Goal: Task Accomplishment & Management: Manage account settings

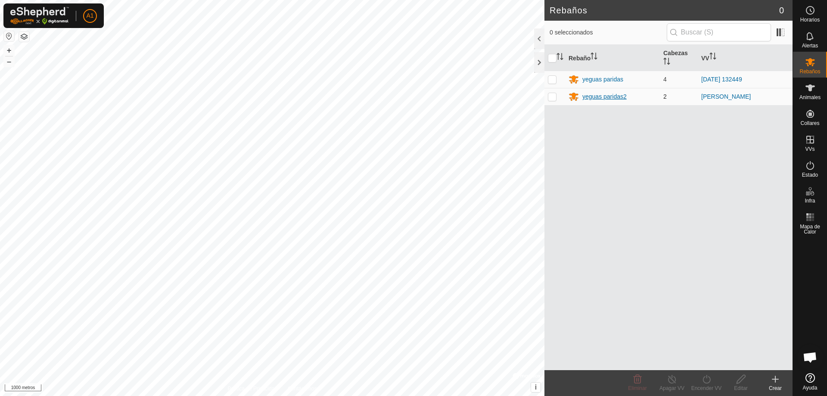
click at [598, 95] on font "yeguas paridas2" at bounding box center [604, 96] width 44 height 7
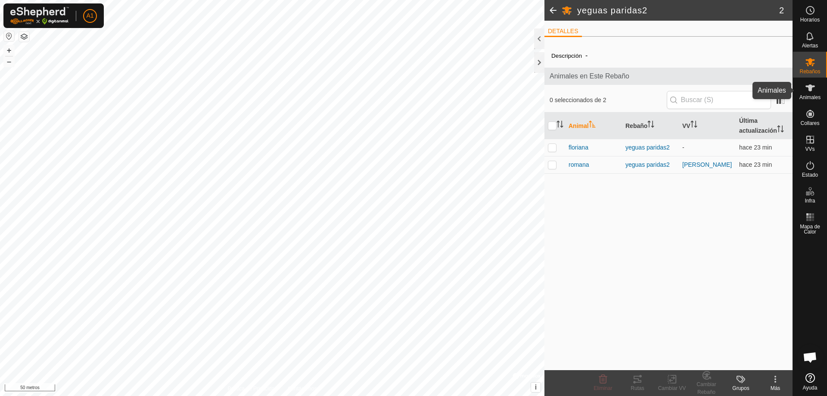
click at [816, 85] on es-animals-svg-icon at bounding box center [811, 88] width 16 height 14
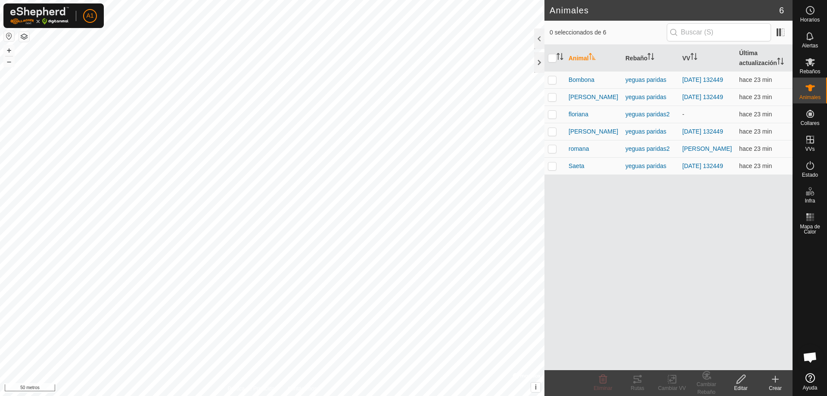
click at [775, 376] on icon at bounding box center [775, 379] width 0 height 6
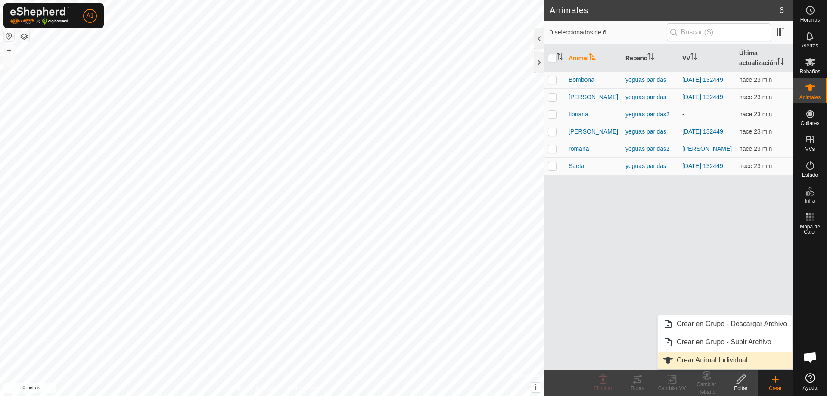
click at [735, 355] on link "Crear Animal Individual" at bounding box center [725, 360] width 134 height 17
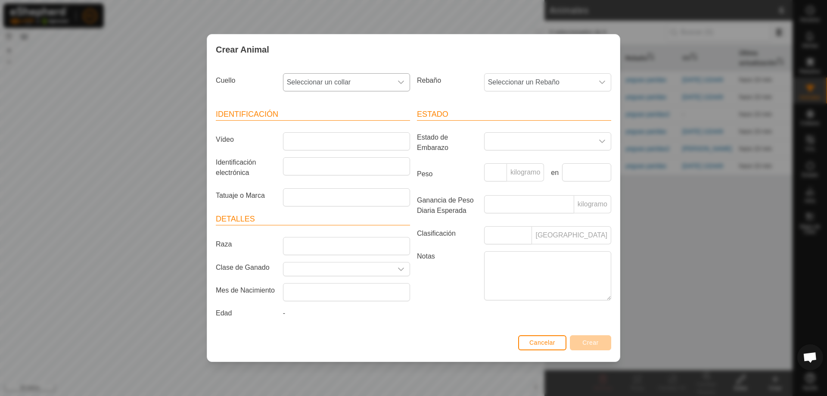
click at [342, 82] on font "Seleccionar un collar" at bounding box center [319, 81] width 64 height 7
click at [333, 143] on li "2144639516" at bounding box center [347, 144] width 126 height 17
click at [516, 84] on font "Seleccionar un Rebaño" at bounding box center [524, 81] width 72 height 7
click at [514, 158] on li "yeguas paridas2" at bounding box center [548, 162] width 126 height 17
click at [324, 240] on input "Raza" at bounding box center [346, 246] width 127 height 18
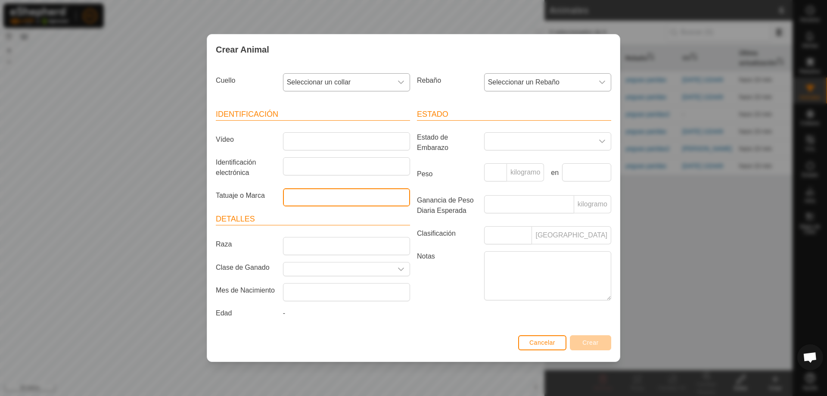
click at [326, 190] on input "Tatuaje o Marca" at bounding box center [346, 197] width 127 height 18
click at [429, 153] on font "Estado de Embarazo" at bounding box center [447, 142] width 60 height 21
click at [392, 80] on span "Seleccionar un collar" at bounding box center [337, 82] width 109 height 17
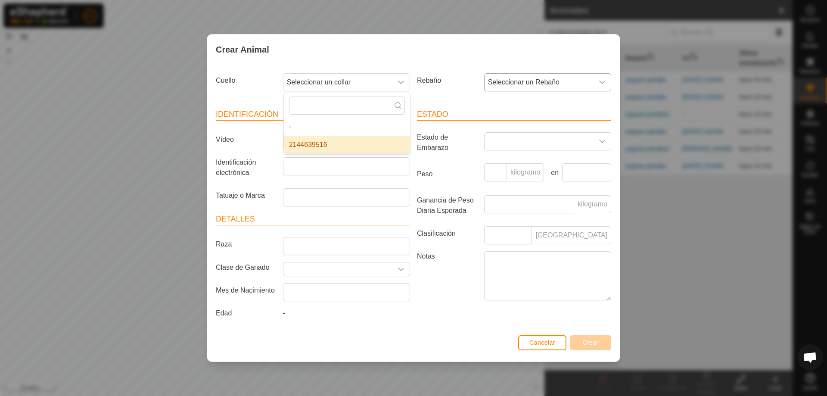
click at [320, 140] on li "2144639516" at bounding box center [347, 144] width 126 height 17
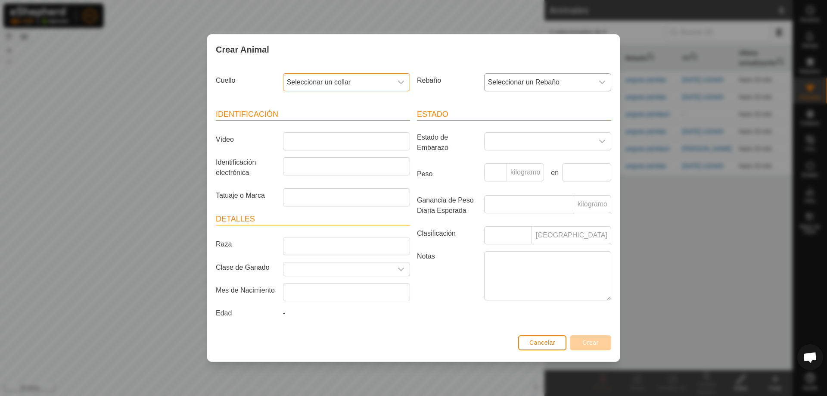
click at [378, 78] on span "Seleccionar un collar" at bounding box center [337, 82] width 109 height 17
click at [312, 146] on li "2144639516" at bounding box center [347, 144] width 126 height 17
click at [513, 85] on font "Seleccionar un Rebaño" at bounding box center [524, 81] width 72 height 7
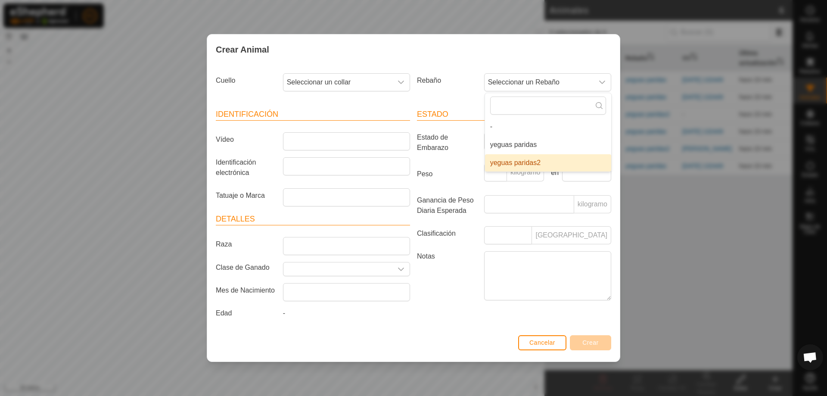
click at [520, 157] on li "yeguas paridas2" at bounding box center [548, 162] width 126 height 17
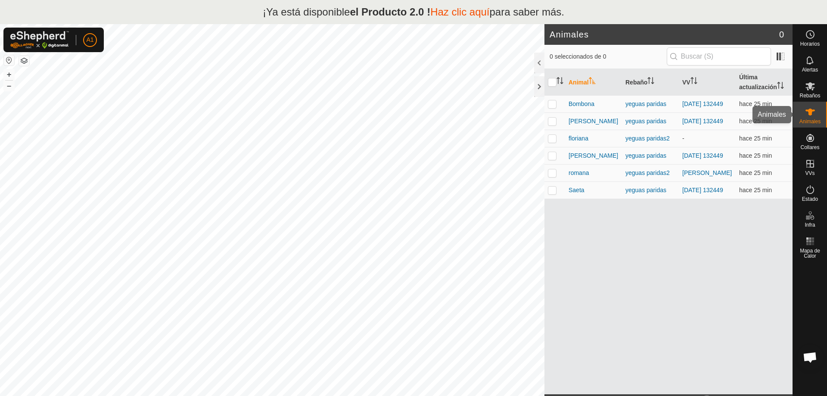
click at [811, 118] on es-animals-svg-icon at bounding box center [811, 112] width 16 height 14
click at [539, 93] on div at bounding box center [539, 86] width 10 height 21
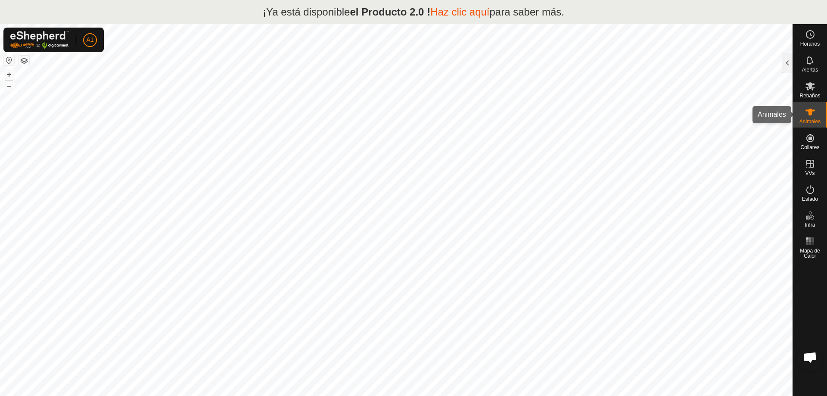
click at [819, 109] on div "Animales" at bounding box center [810, 115] width 34 height 26
click at [787, 65] on div at bounding box center [787, 63] width 10 height 21
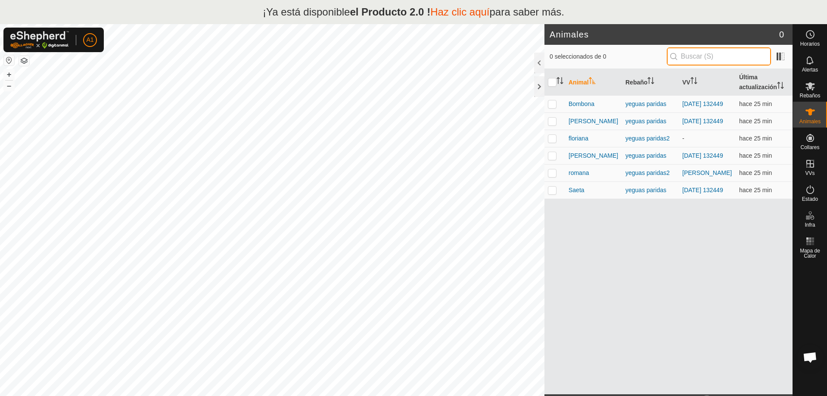
click at [743, 55] on input "text" at bounding box center [719, 56] width 104 height 18
click at [815, 108] on es-animals-svg-icon at bounding box center [811, 112] width 16 height 14
click at [813, 112] on icon at bounding box center [810, 112] width 10 height 10
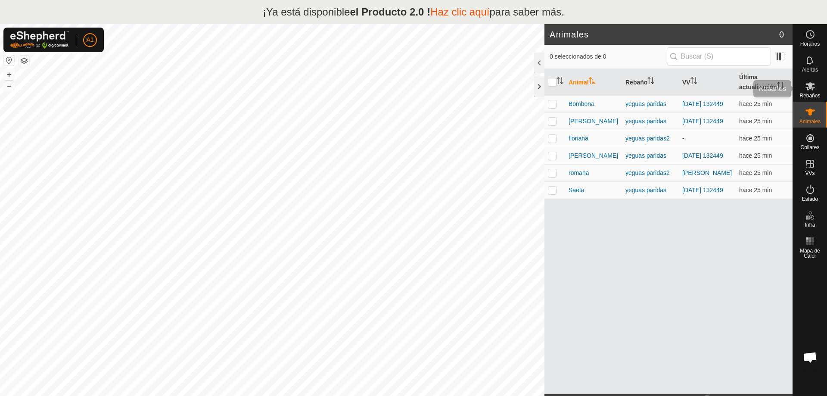
click at [801, 84] on div "Rebaños" at bounding box center [810, 89] width 34 height 26
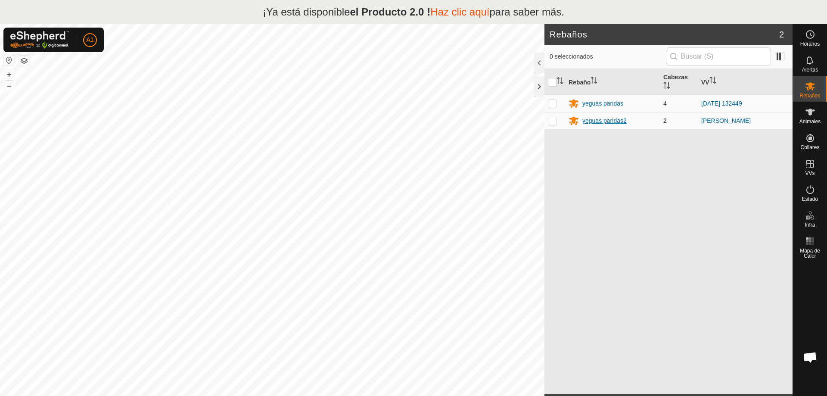
click at [608, 124] on font "yeguas paridas2" at bounding box center [604, 120] width 44 height 7
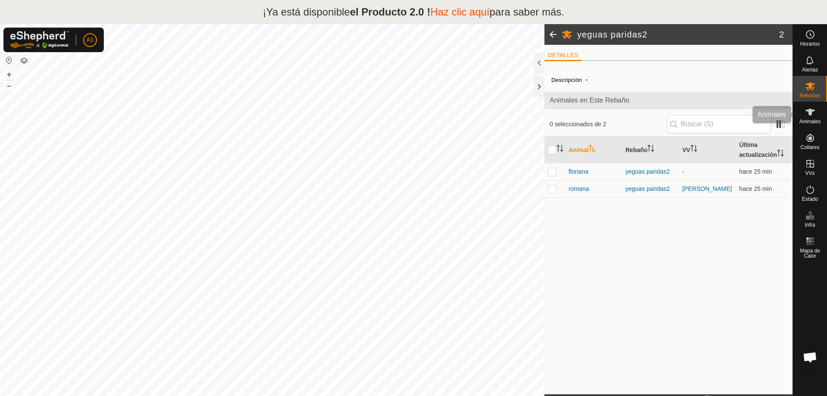
click at [815, 114] on es-animals-svg-icon at bounding box center [811, 112] width 16 height 14
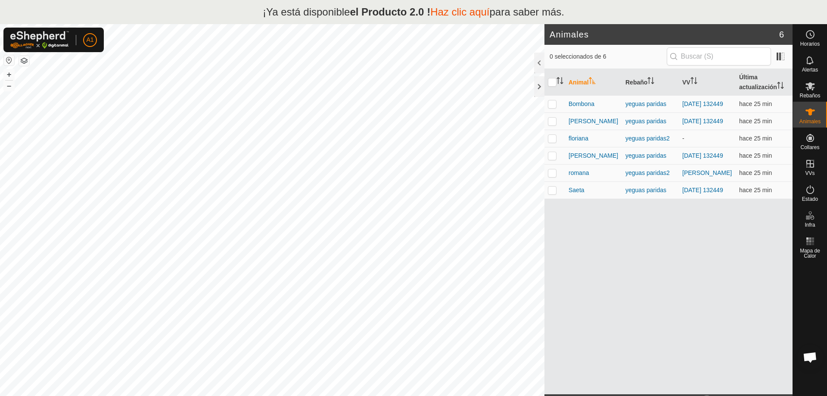
click at [794, 388] on div at bounding box center [810, 328] width 34 height 132
click at [808, 350] on span "Chat abierto" at bounding box center [810, 357] width 26 height 26
click at [615, 279] on div "Animal Rebaño VV Última actualización [GEOGRAPHIC_DATA] yeguas paridas [DATE] 1…" at bounding box center [669, 231] width 248 height 325
click at [446, 14] on font "Haz clic aquí" at bounding box center [459, 12] width 59 height 12
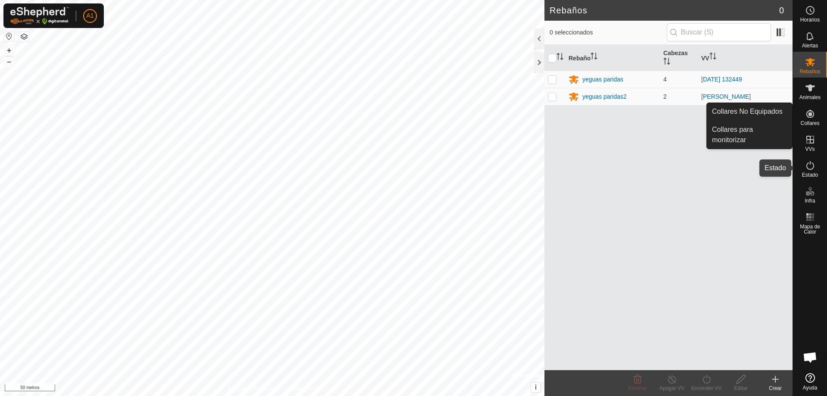
click at [815, 171] on es-activation-svg-icon at bounding box center [811, 166] width 16 height 14
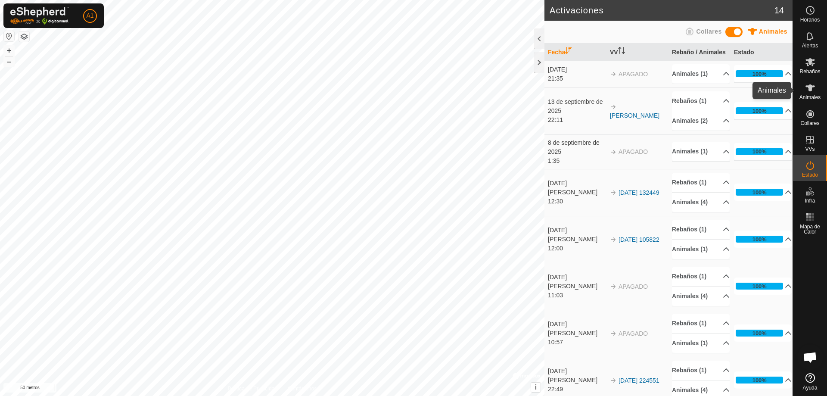
click at [808, 90] on icon at bounding box center [810, 88] width 10 height 10
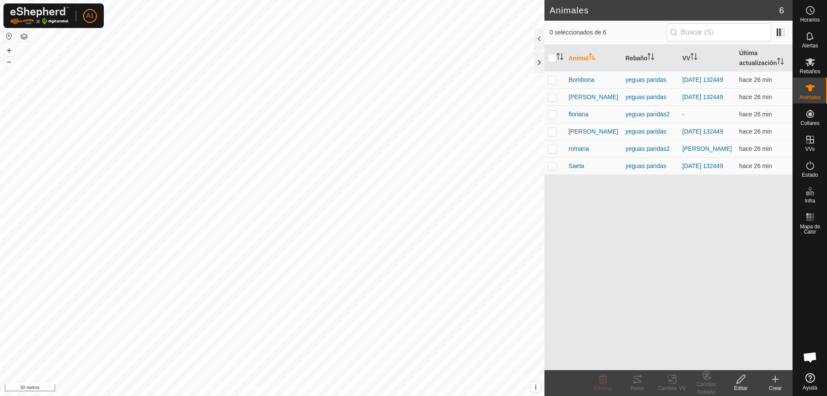
click at [775, 383] on icon at bounding box center [775, 379] width 10 height 10
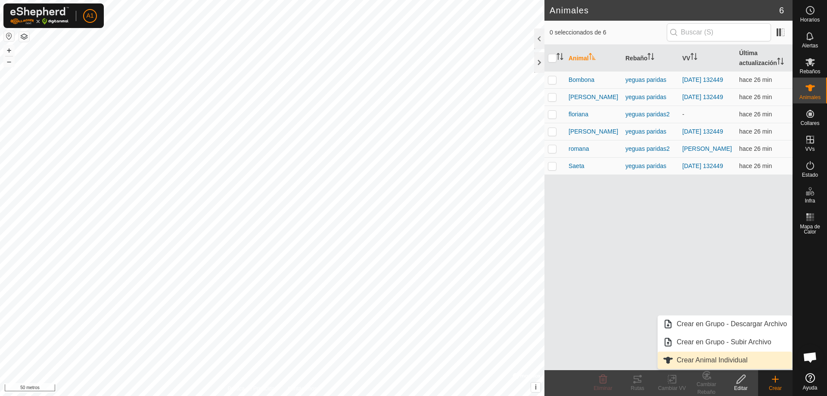
click at [762, 364] on link "Crear Animal Individual" at bounding box center [725, 360] width 134 height 17
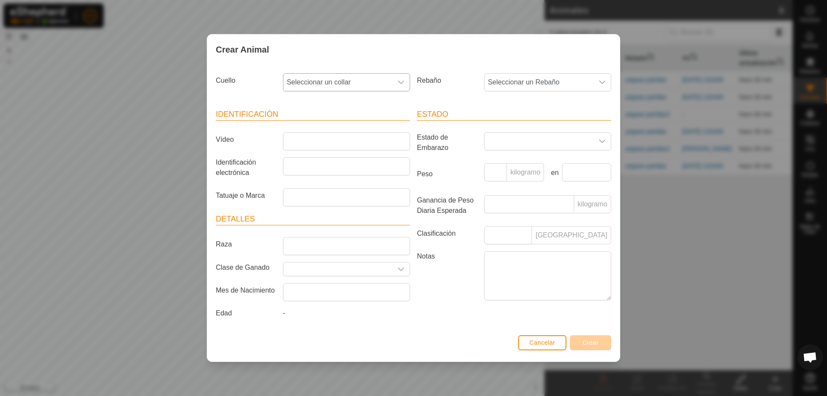
click at [401, 84] on icon "disparador desplegable" at bounding box center [401, 82] width 7 height 7
click at [345, 141] on li "2144639516" at bounding box center [347, 144] width 126 height 17
click at [511, 87] on span "Seleccionar un Rebaño" at bounding box center [539, 82] width 109 height 17
click at [517, 159] on li "yeguas paridas2" at bounding box center [548, 162] width 126 height 17
click at [377, 150] on input "Vídeo" at bounding box center [346, 141] width 127 height 18
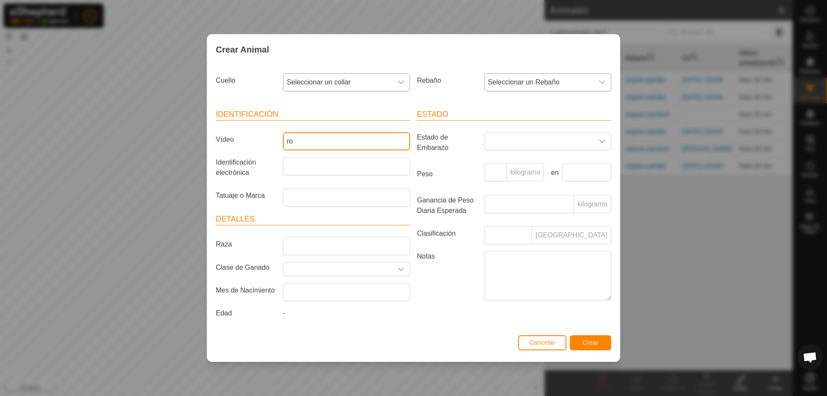
type input "r"
type input "ucca"
click at [601, 336] on button "Crear" at bounding box center [590, 342] width 41 height 15
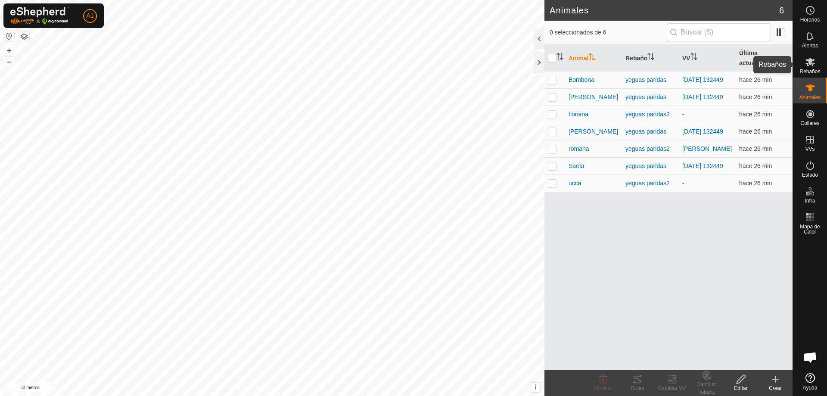
click at [806, 59] on icon at bounding box center [810, 62] width 10 height 10
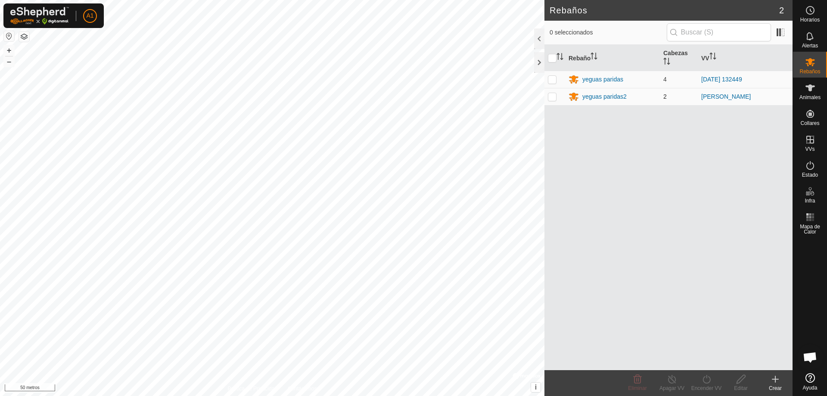
click at [553, 100] on p-tablecheckbox at bounding box center [552, 96] width 9 height 7
checkbox input "true"
click at [715, 96] on font "[PERSON_NAME]" at bounding box center [726, 96] width 50 height 7
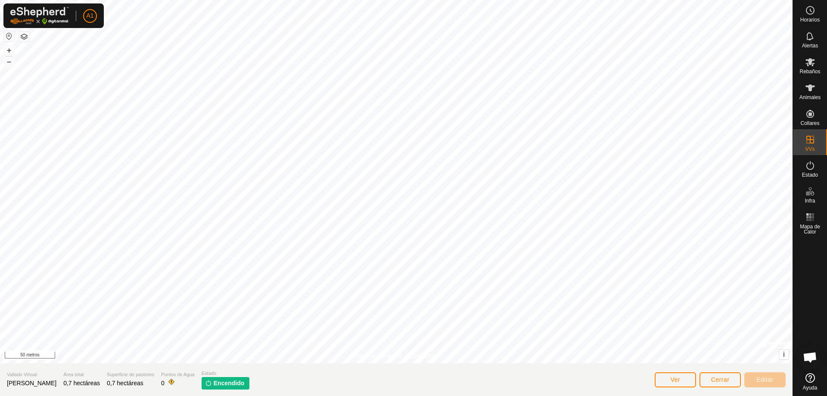
click at [207, 383] on img at bounding box center [208, 383] width 7 height 7
click at [225, 386] on span "Encendido" at bounding box center [229, 383] width 31 height 9
click at [226, 386] on font "Encendido" at bounding box center [229, 383] width 31 height 7
click at [234, 381] on font "Encendido" at bounding box center [229, 383] width 31 height 7
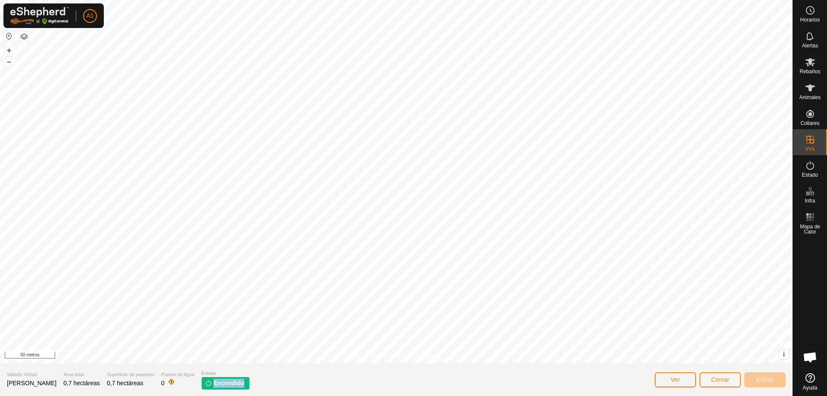
click at [234, 381] on font "Encendido" at bounding box center [229, 383] width 31 height 7
click at [255, 382] on section "Vallado Virtual iglesia santelices Área total 0,7 hectáreas Superficie de pasto…" at bounding box center [396, 379] width 793 height 33
click at [805, 90] on icon at bounding box center [810, 88] width 10 height 10
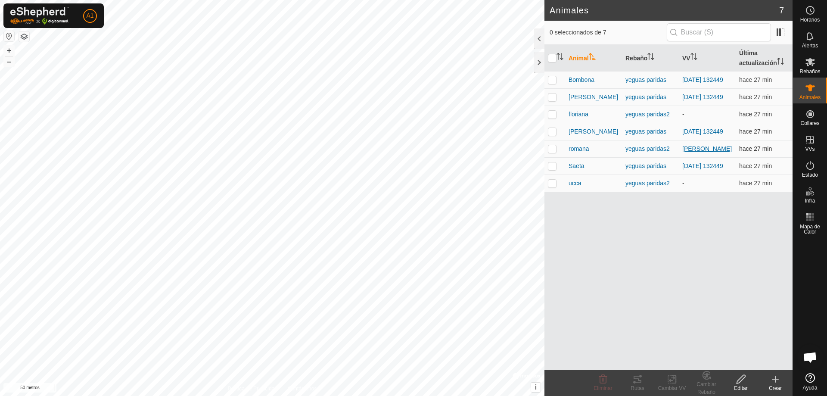
click at [688, 152] on font "[PERSON_NAME]" at bounding box center [707, 148] width 50 height 7
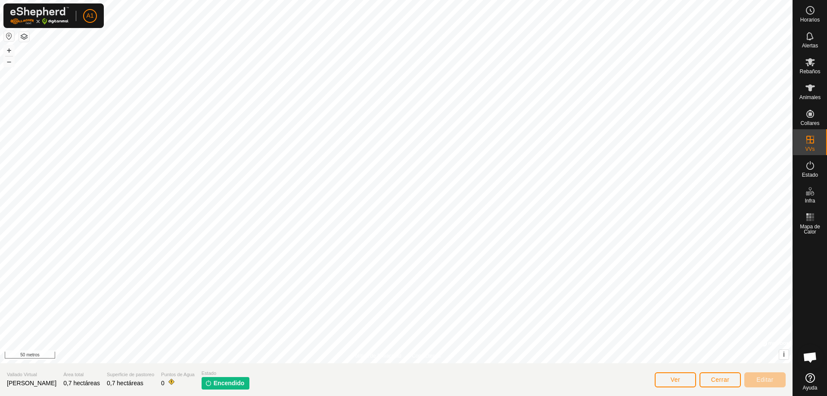
click at [241, 383] on p-tag "Encendido" at bounding box center [226, 383] width 48 height 12
click at [238, 383] on font "Encendido" at bounding box center [229, 383] width 31 height 7
click at [811, 177] on font "Estado" at bounding box center [810, 175] width 16 height 6
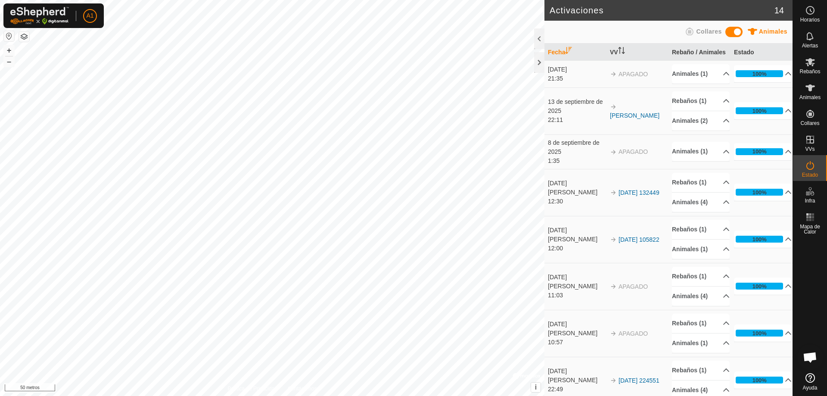
click at [648, 131] on td "[PERSON_NAME]" at bounding box center [638, 110] width 62 height 47
click at [646, 119] on font "[PERSON_NAME]" at bounding box center [635, 115] width 50 height 7
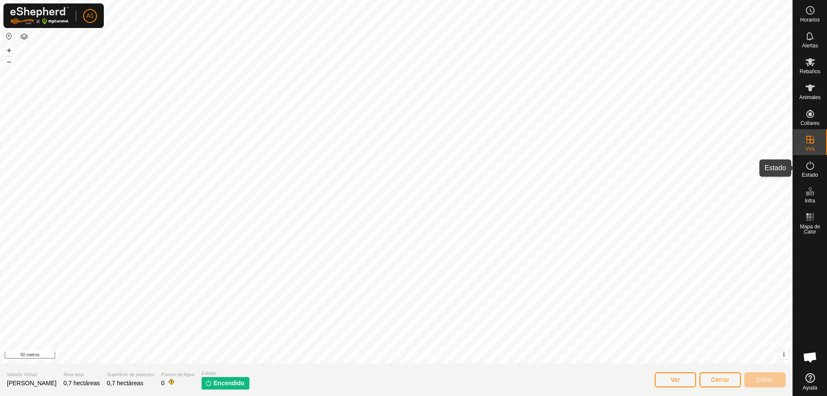
click at [811, 177] on font "Estado" at bounding box center [810, 175] width 16 height 6
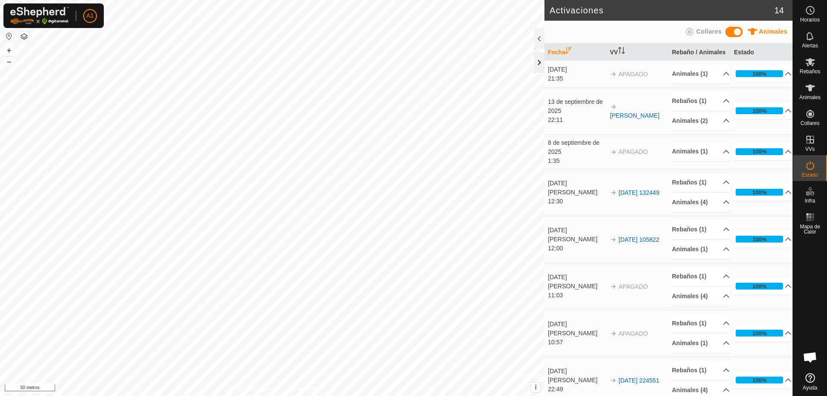
click at [538, 64] on div at bounding box center [539, 62] width 10 height 21
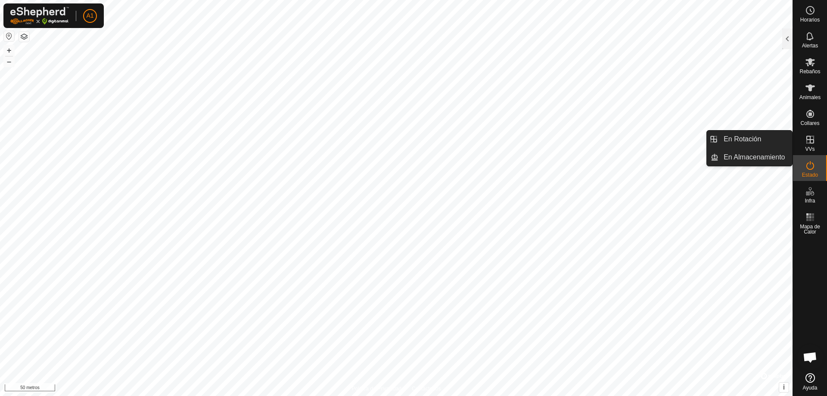
click at [809, 132] on div "VVs" at bounding box center [810, 142] width 34 height 26
click at [784, 140] on link "En Rotación" at bounding box center [756, 139] width 74 height 17
click at [752, 136] on link "En Rotación" at bounding box center [756, 139] width 74 height 17
click at [752, 136] on link "En rotación" at bounding box center [756, 139] width 74 height 17
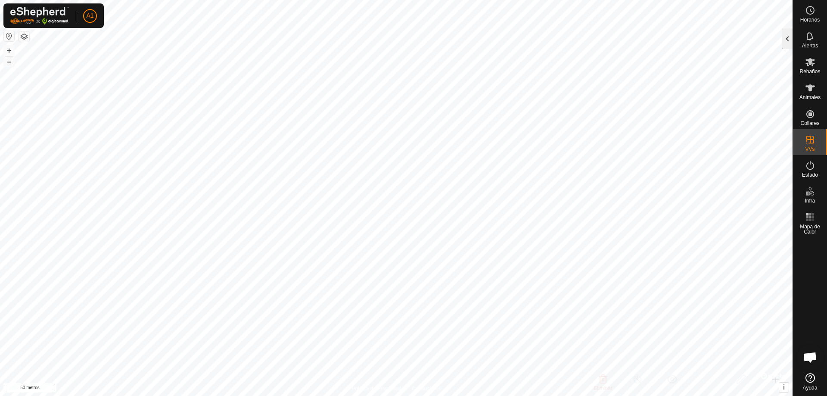
click at [792, 44] on div at bounding box center [787, 38] width 10 height 21
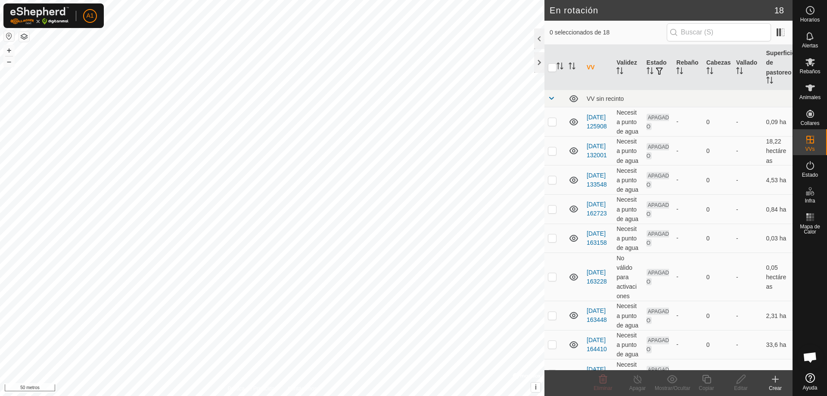
click at [773, 382] on icon at bounding box center [775, 379] width 10 height 10
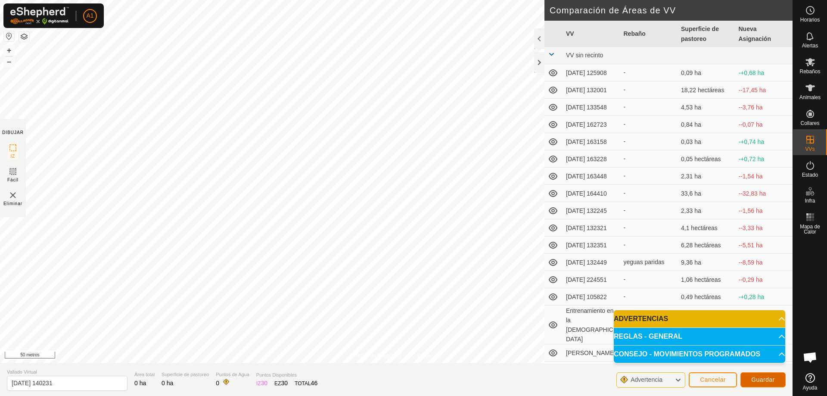
click at [771, 379] on font "Guardar" at bounding box center [763, 379] width 24 height 7
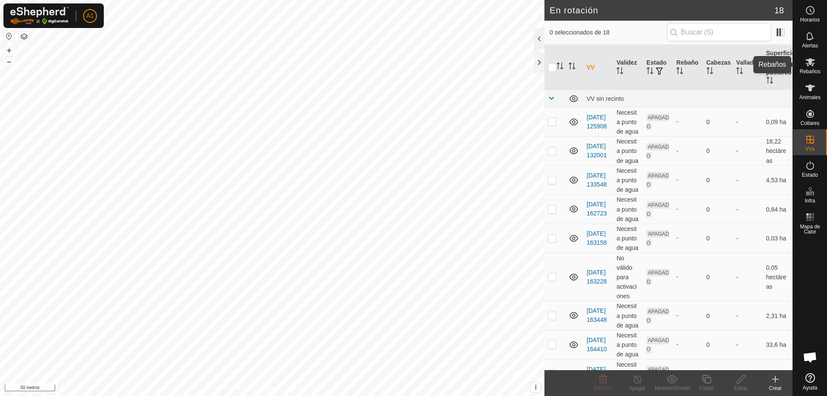
click at [813, 72] on font "Rebaños" at bounding box center [810, 71] width 21 height 6
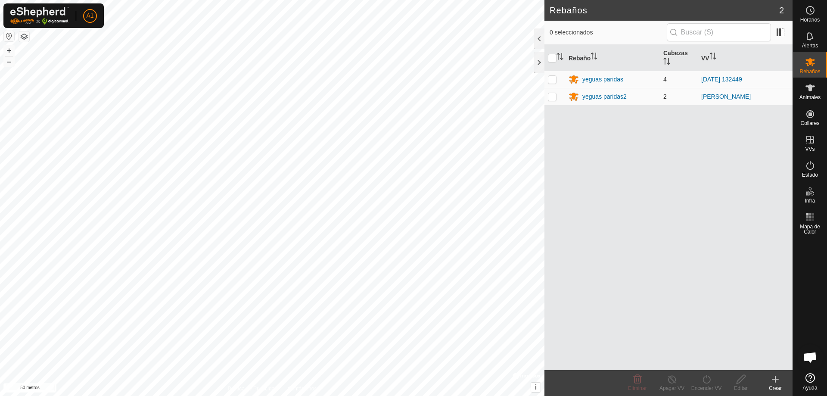
click at [663, 96] on font "2" at bounding box center [664, 96] width 3 height 7
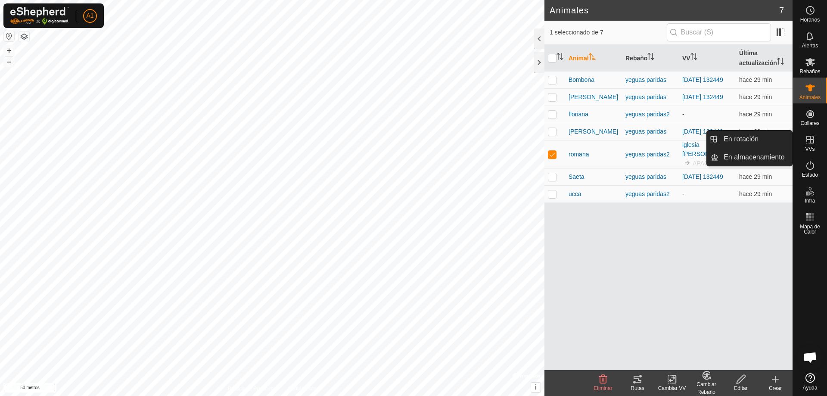
click at [803, 137] on es-virtualpaddocks-svg-icon at bounding box center [811, 140] width 16 height 14
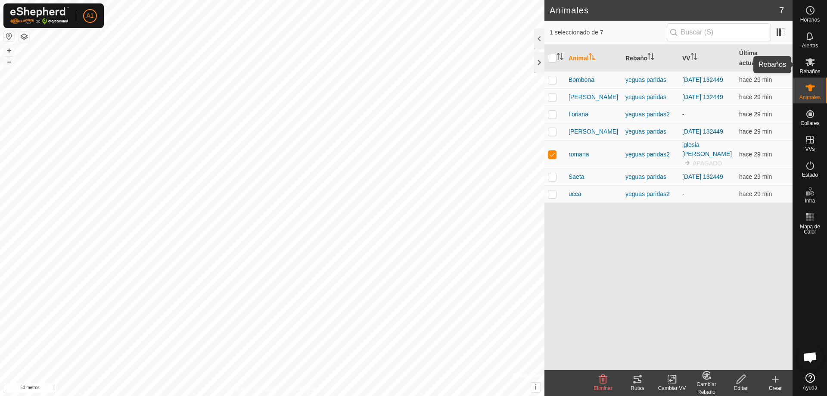
click at [806, 70] on font "Rebaños" at bounding box center [810, 71] width 21 height 6
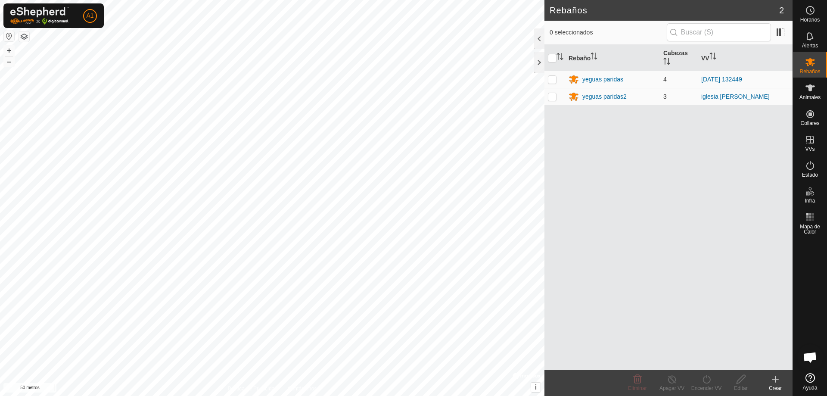
click at [553, 96] on p-checkbox at bounding box center [552, 96] width 9 height 7
checkbox input "true"
click at [709, 380] on icon at bounding box center [706, 379] width 11 height 10
click at [708, 356] on link "Ahora" at bounding box center [732, 360] width 85 height 17
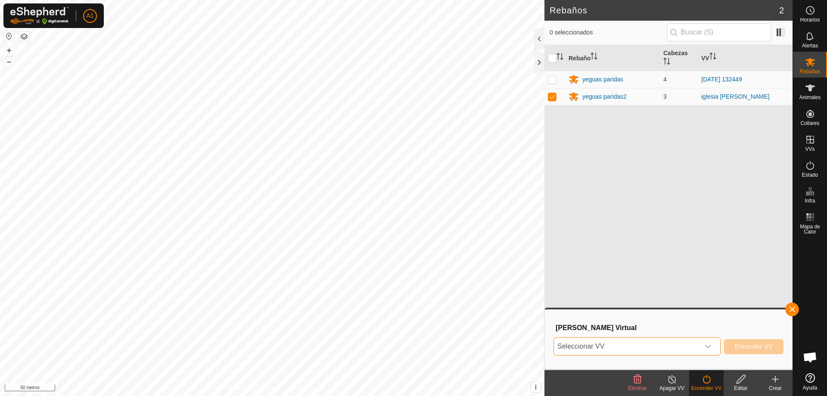
click at [699, 341] on span "Seleccionar VV" at bounding box center [627, 346] width 146 height 17
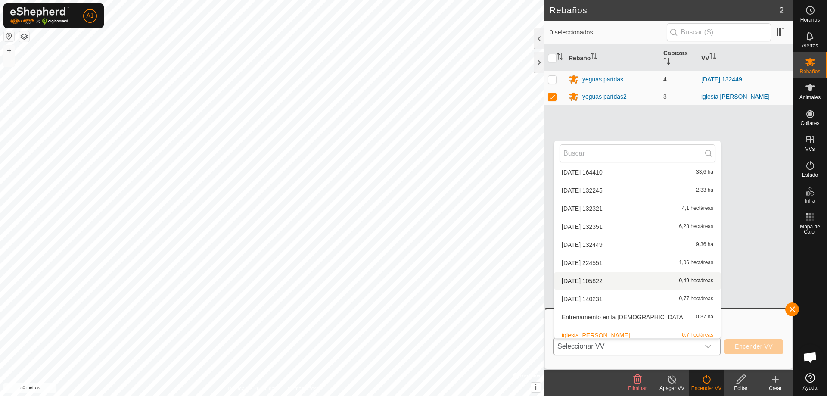
scroll to position [190, 0]
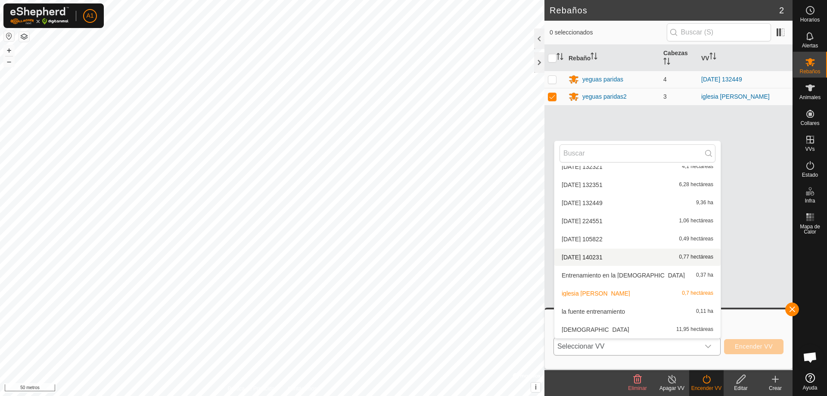
click at [595, 259] on li "18/09/2025 140231 0,77 hectáreas" at bounding box center [637, 257] width 166 height 17
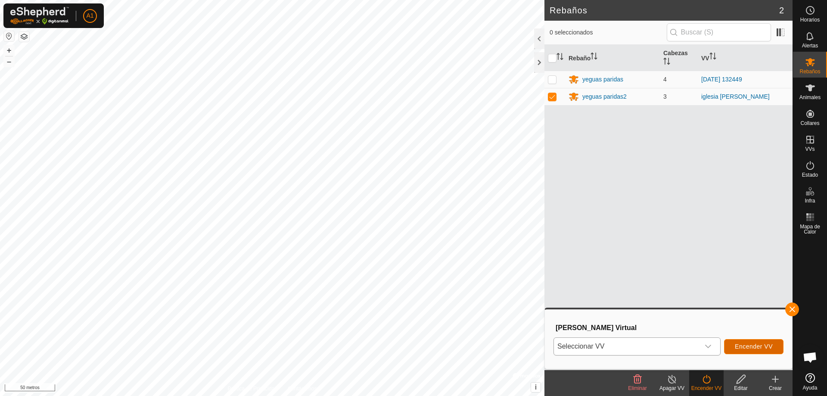
click at [753, 345] on font "Encender VV" at bounding box center [754, 346] width 38 height 7
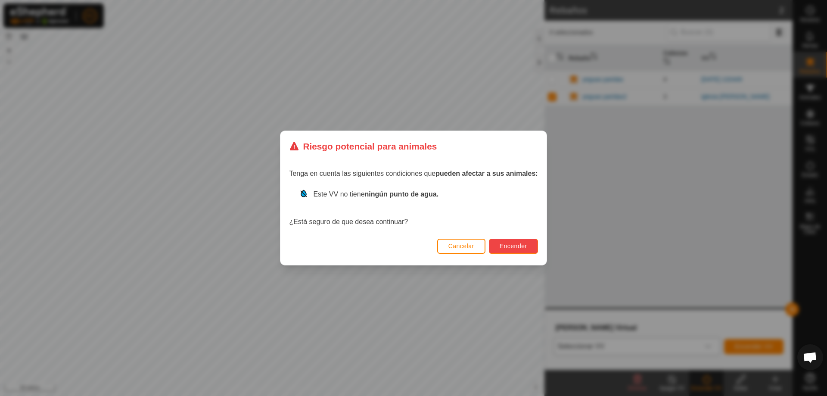
click at [529, 253] on button "Encender" at bounding box center [513, 246] width 49 height 15
